Goal: Task Accomplishment & Management: Complete application form

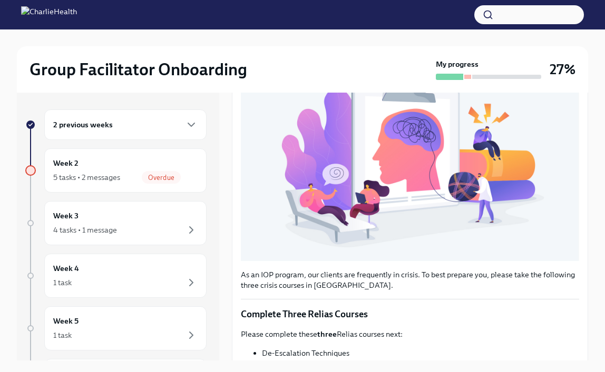
scroll to position [186, 0]
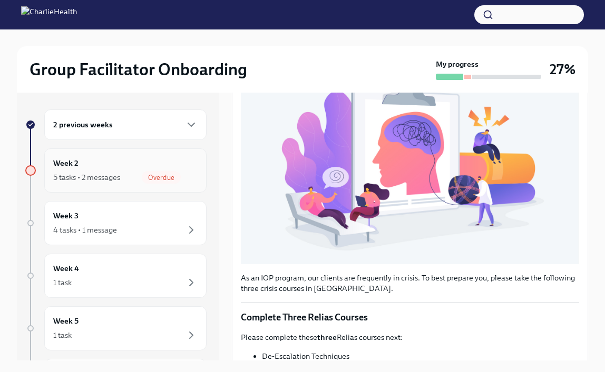
click at [144, 170] on div "Week 2 5 tasks • 2 messages Overdue" at bounding box center [125, 171] width 144 height 26
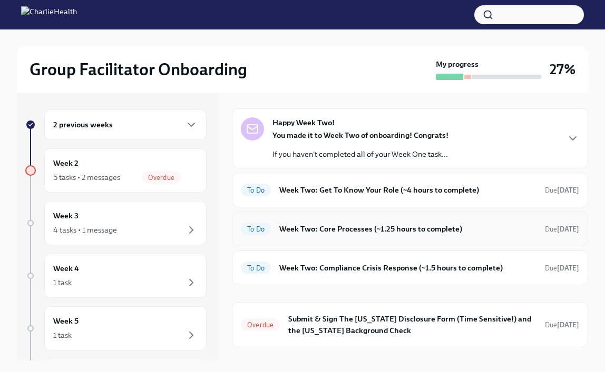
scroll to position [43, 0]
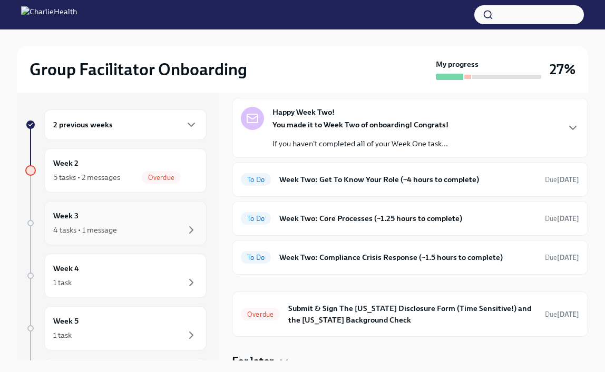
click at [119, 228] on div "4 tasks • 1 message" at bounding box center [125, 230] width 144 height 13
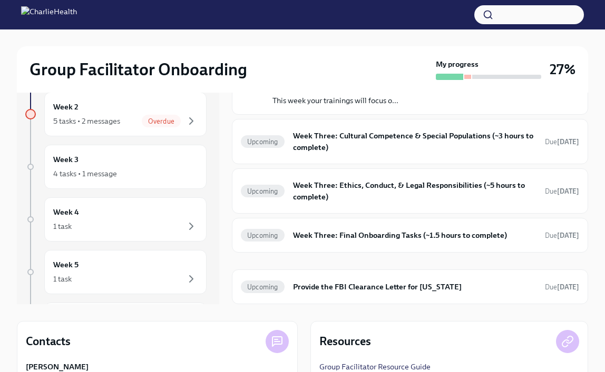
scroll to position [57, 0]
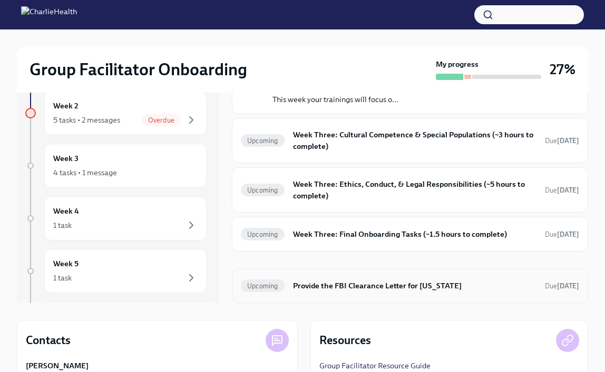
click at [425, 288] on h6 "Provide the FBI Clearance Letter for [US_STATE]" at bounding box center [414, 286] width 243 height 12
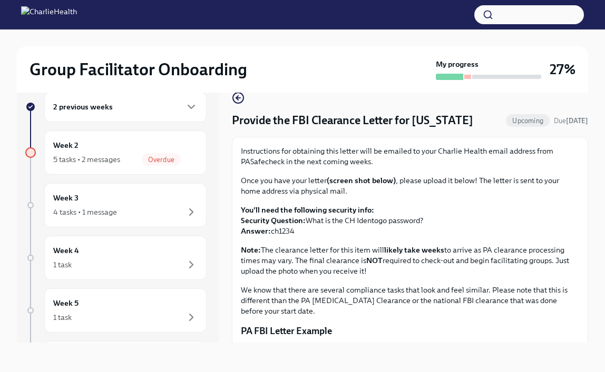
scroll to position [18, 0]
click at [106, 173] on div "Week 2 5 tasks • 2 messages Overdue" at bounding box center [125, 153] width 162 height 44
